Goal: Communication & Community: Share content

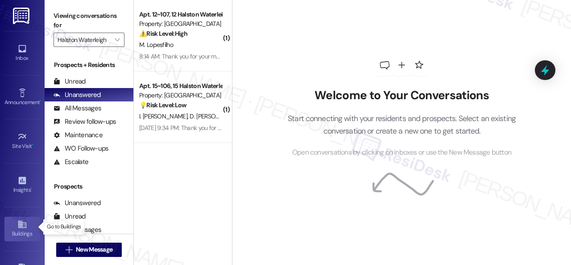
click at [25, 225] on link "Buildings" at bounding box center [22, 228] width 36 height 24
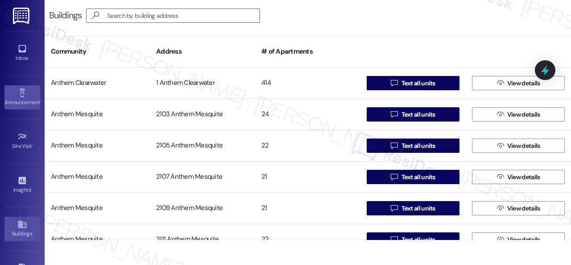
click at [20, 103] on div "Announcement •" at bounding box center [22, 102] width 45 height 9
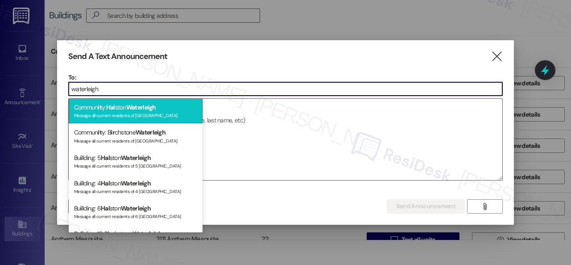
type input "waterleigh"
click at [137, 113] on div "Message all current residents of [GEOGRAPHIC_DATA]" at bounding box center [135, 115] width 123 height 8
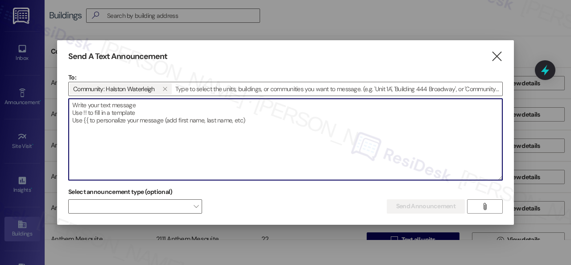
click at [144, 113] on textarea at bounding box center [286, 139] width 434 height 81
paste textarea "Hi {{first_name}}, [PERSON_NAME] Fresh Food Truck will be on-site [DATE], [DATE…"
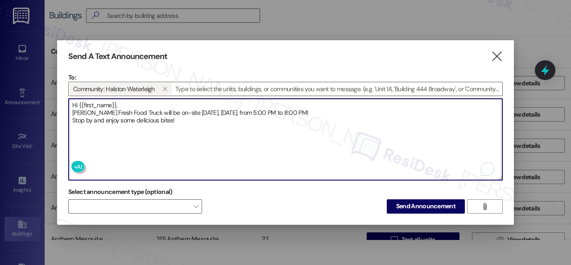
click at [143, 101] on textarea "Hi {{first_name}}, [PERSON_NAME] Fresh Food Truck will be on-site [DATE], [DATE…" at bounding box center [286, 139] width 434 height 81
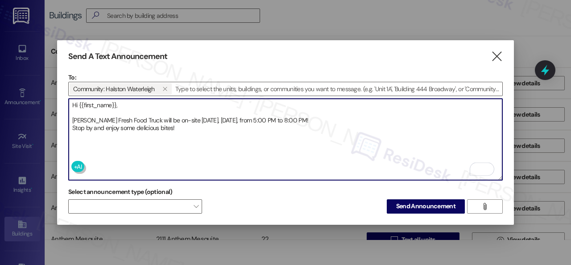
click at [316, 117] on textarea "Hi {{first_name}}, [PERSON_NAME] Fresh Food Truck will be on-site [DATE], [DATE…" at bounding box center [286, 139] width 434 height 81
type textarea "Hi {{first_name}}, [PERSON_NAME] Fresh Food Truck will be on-site [DATE], [DATE…"
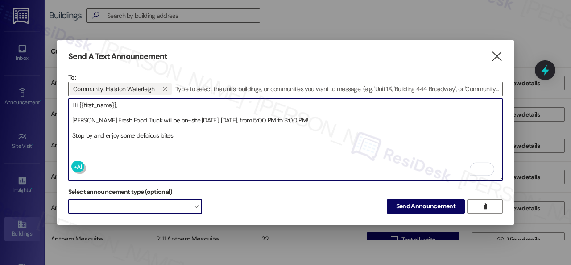
click at [178, 213] on div "Send A Text Announcement  To: Community: [PERSON_NAME]   Drop image file her…" at bounding box center [285, 132] width 457 height 184
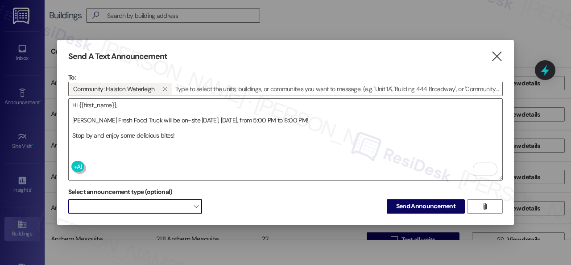
click at [172, 207] on span at bounding box center [135, 206] width 134 height 14
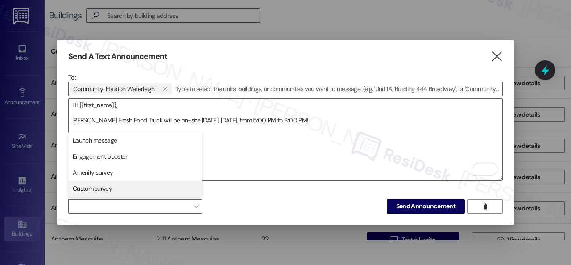
click at [87, 185] on span "Custom survey" at bounding box center [92, 188] width 39 height 9
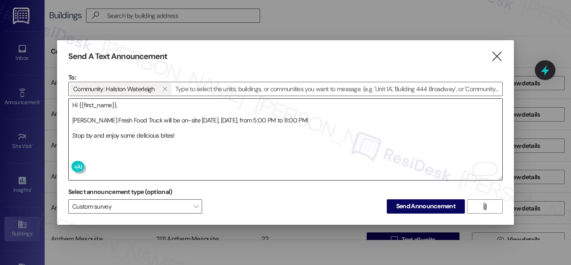
click at [228, 161] on textarea "Hi {{first_name}}, [PERSON_NAME] Fresh Food Truck will be on-site [DATE], [DATE…" at bounding box center [286, 139] width 434 height 81
click at [437, 207] on span "Send Announcement" at bounding box center [425, 205] width 59 height 9
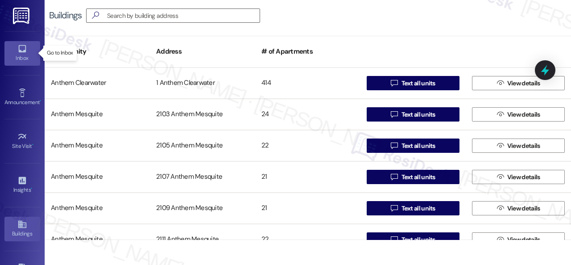
click at [21, 52] on icon at bounding box center [22, 49] width 8 height 8
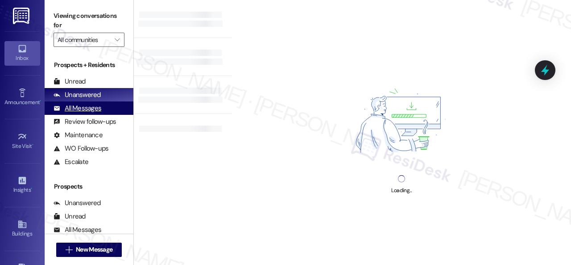
click at [75, 108] on div "All Messages" at bounding box center [78, 108] width 48 height 9
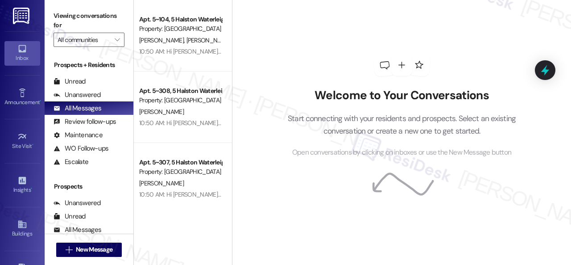
click at [8, 55] on div "Inbox" at bounding box center [22, 58] width 45 height 9
click at [114, 38] on span "" at bounding box center [117, 40] width 8 height 14
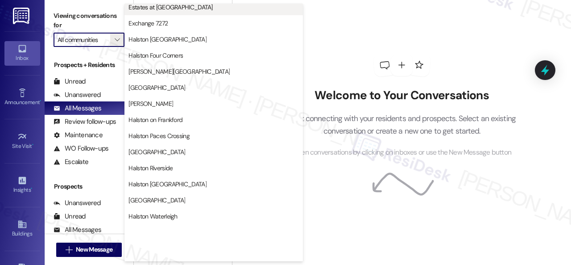
scroll to position [268, 0]
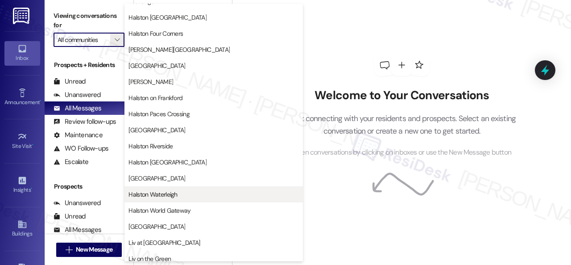
click at [152, 191] on span "Halston Waterleigh" at bounding box center [152, 194] width 49 height 9
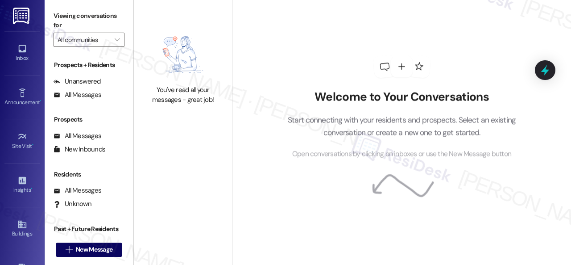
type input "Halston Waterleigh"
